Goal: Information Seeking & Learning: Learn about a topic

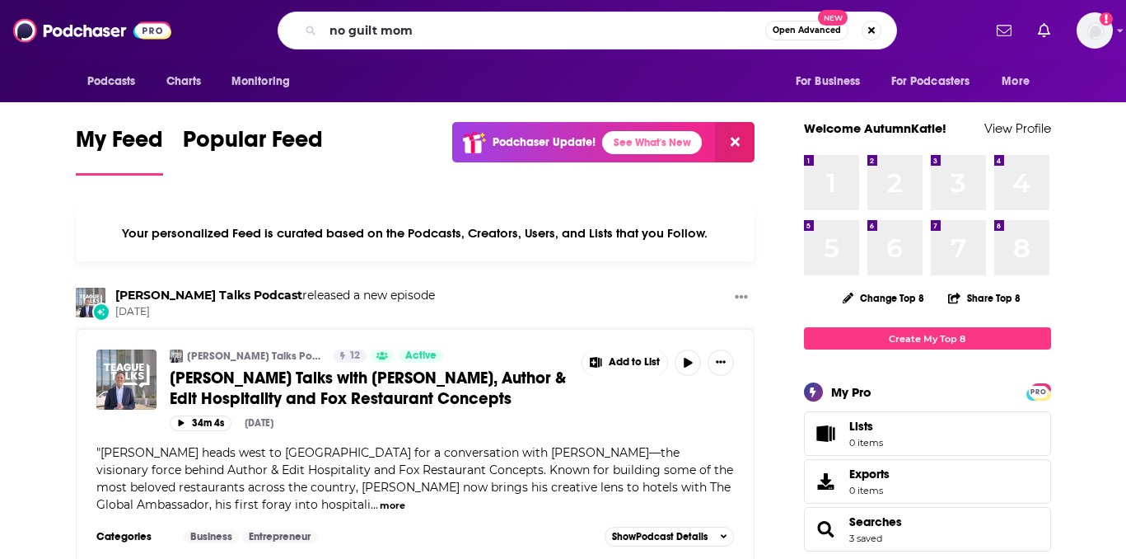
type input "no guilt mom"
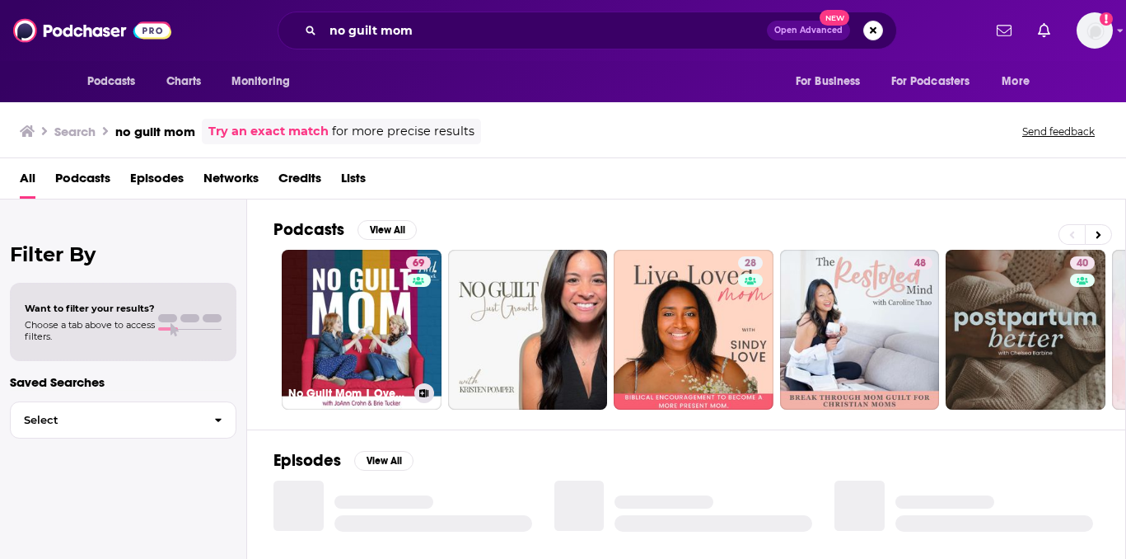
click at [379, 293] on link "69 No Guilt Mom | Overcoming Mom Guilt, Parenting Tips, & Self Care for Moms" at bounding box center [362, 330] width 160 height 160
